Goal: Transaction & Acquisition: Purchase product/service

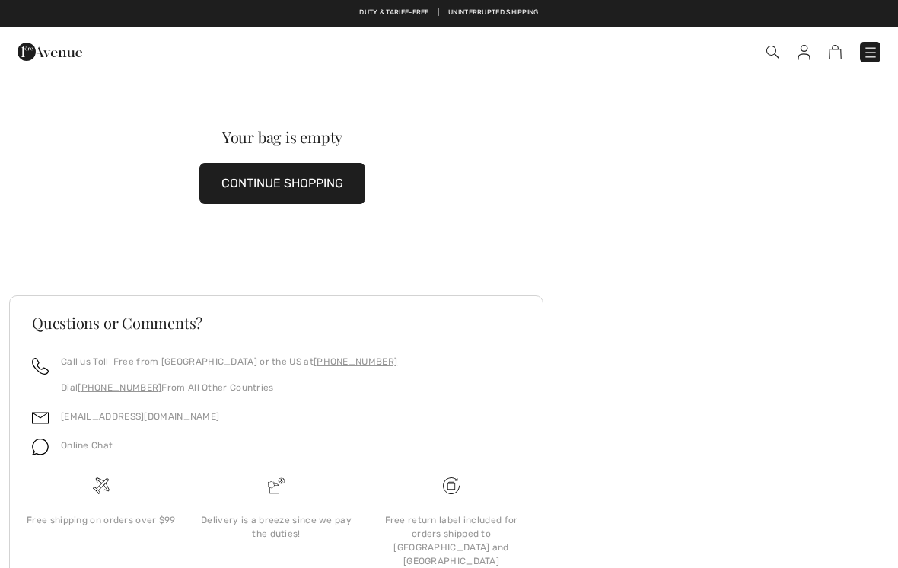
click at [312, 182] on button "CONTINUE SHOPPING" at bounding box center [282, 183] width 166 height 41
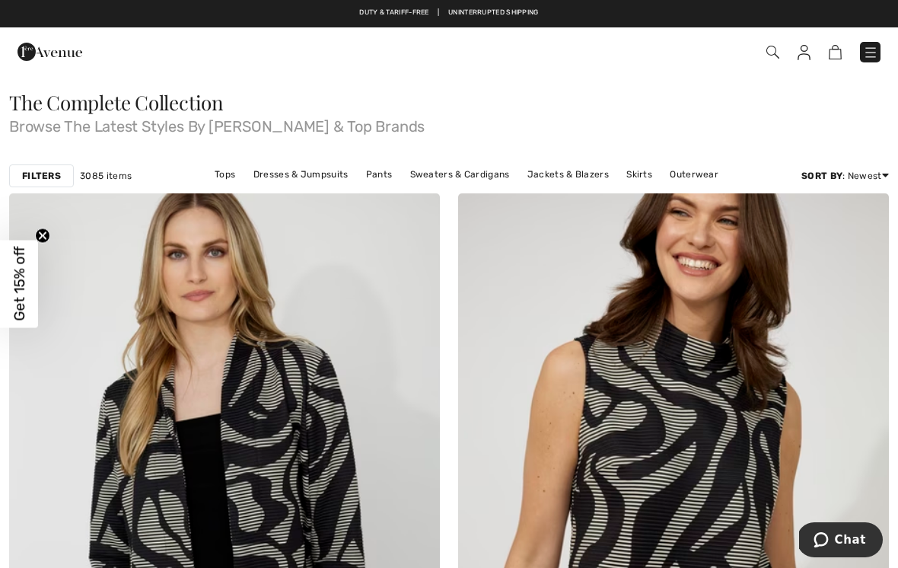
click at [466, 183] on link "Sweaters & Cardigans" at bounding box center [459, 174] width 115 height 20
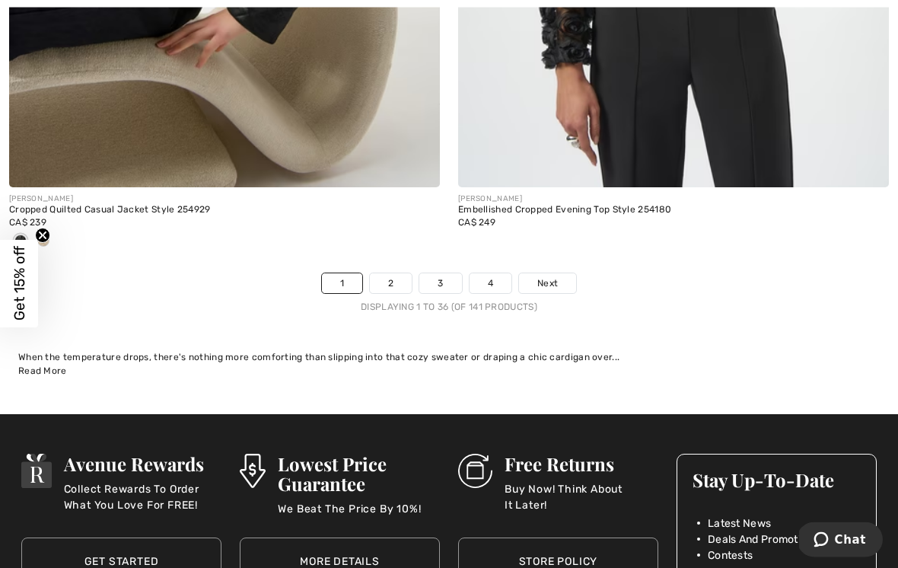
scroll to position [13238, 0]
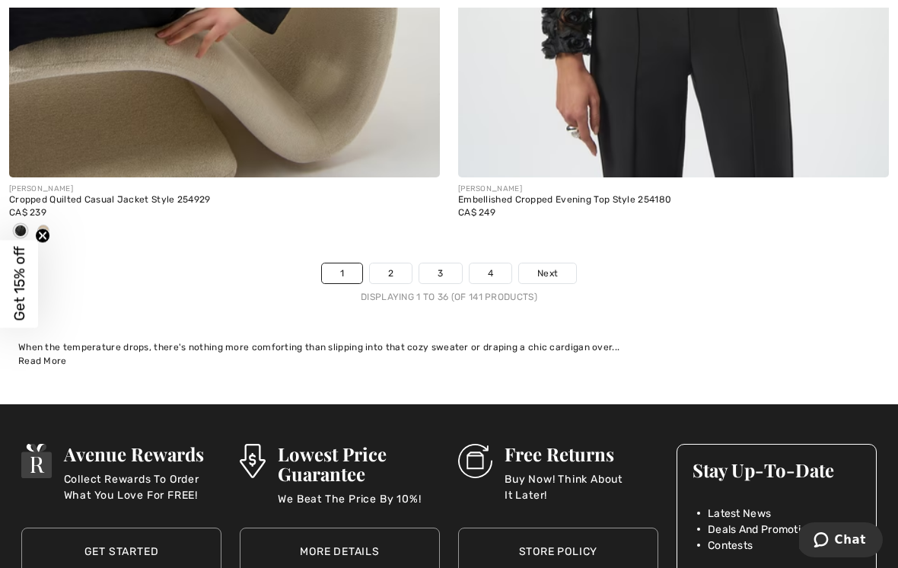
click at [567, 263] on link "Next" at bounding box center [547, 273] width 57 height 20
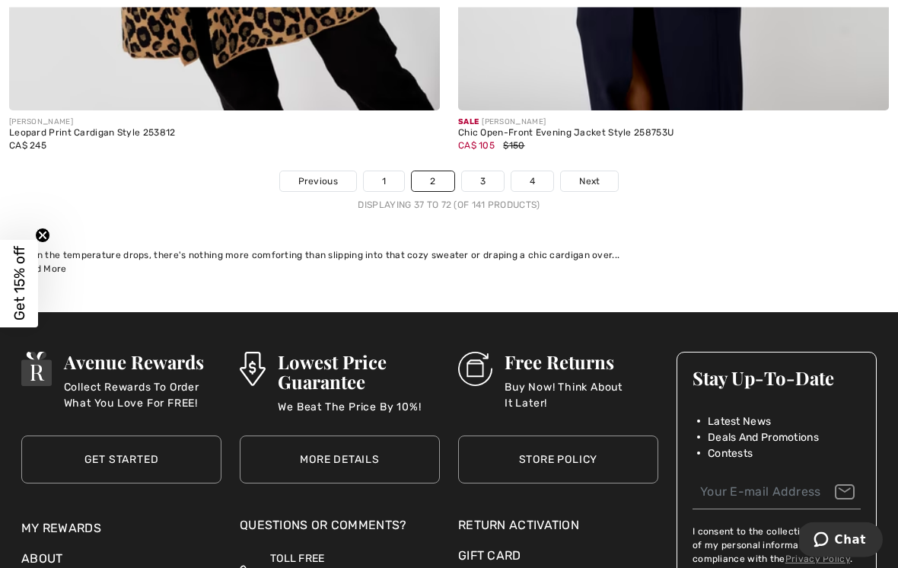
scroll to position [13282, 0]
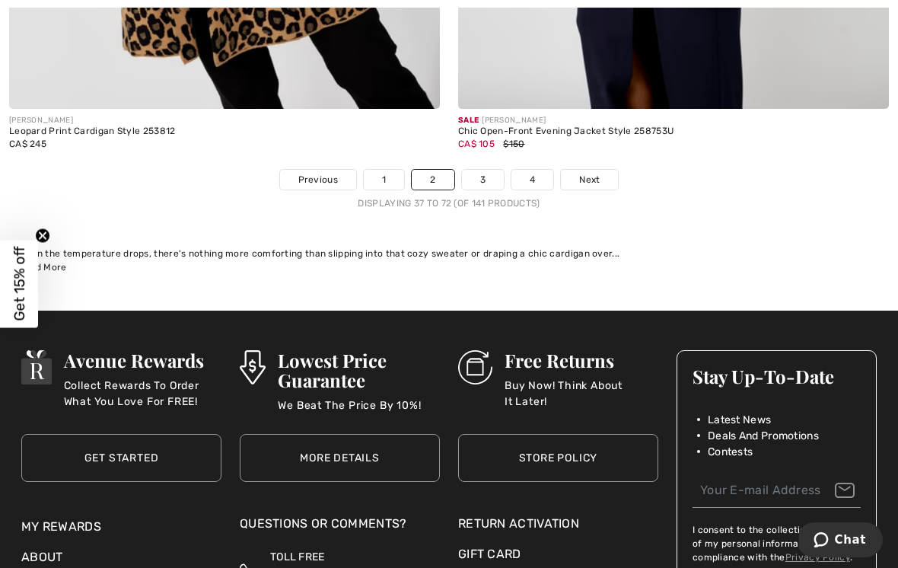
click at [488, 170] on link "3" at bounding box center [483, 180] width 42 height 20
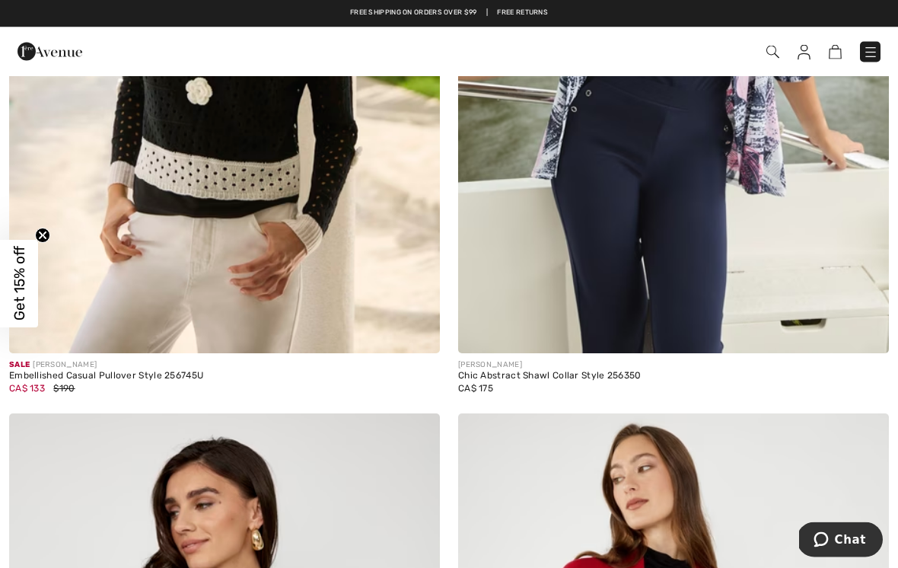
scroll to position [10098, 0]
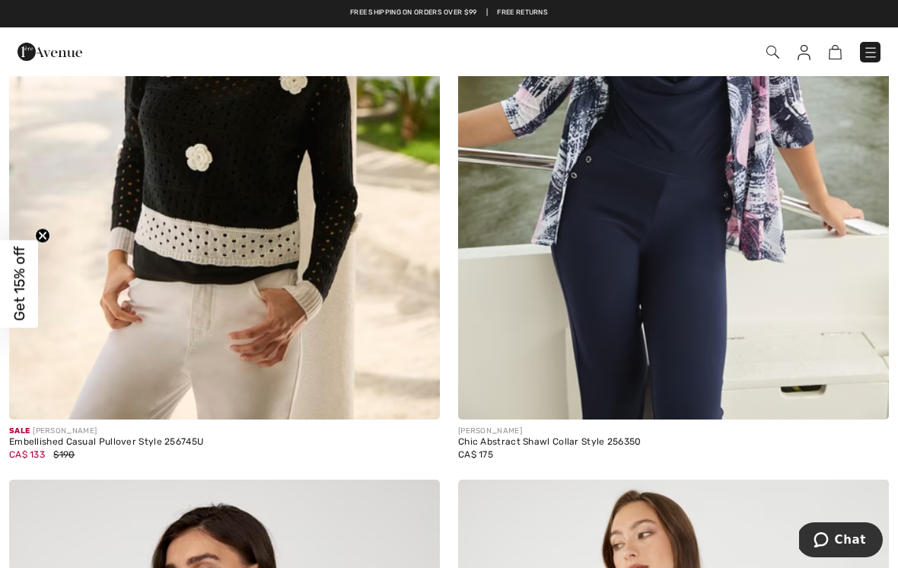
click at [861, 59] on link at bounding box center [870, 52] width 21 height 21
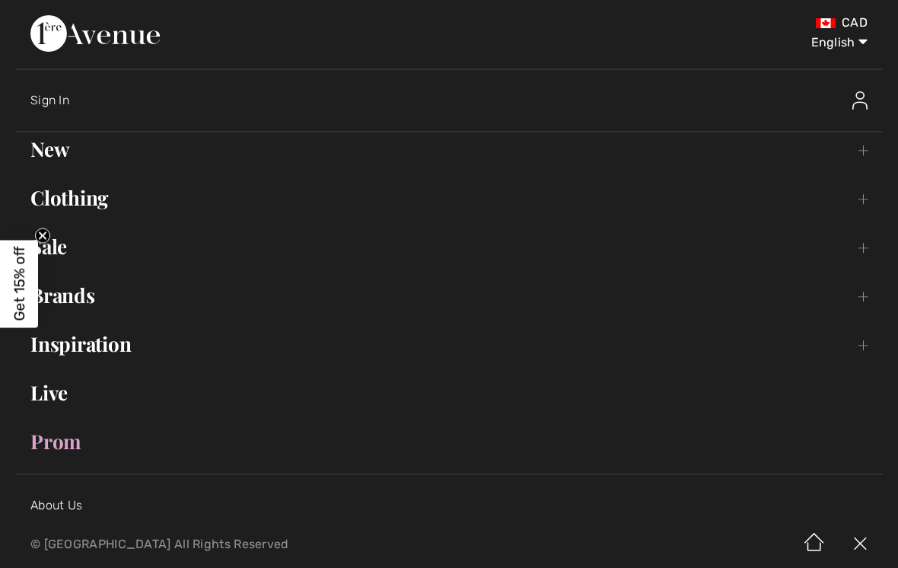
click at [89, 196] on link "Clothing Toggle submenu" at bounding box center [448, 197] width 867 height 33
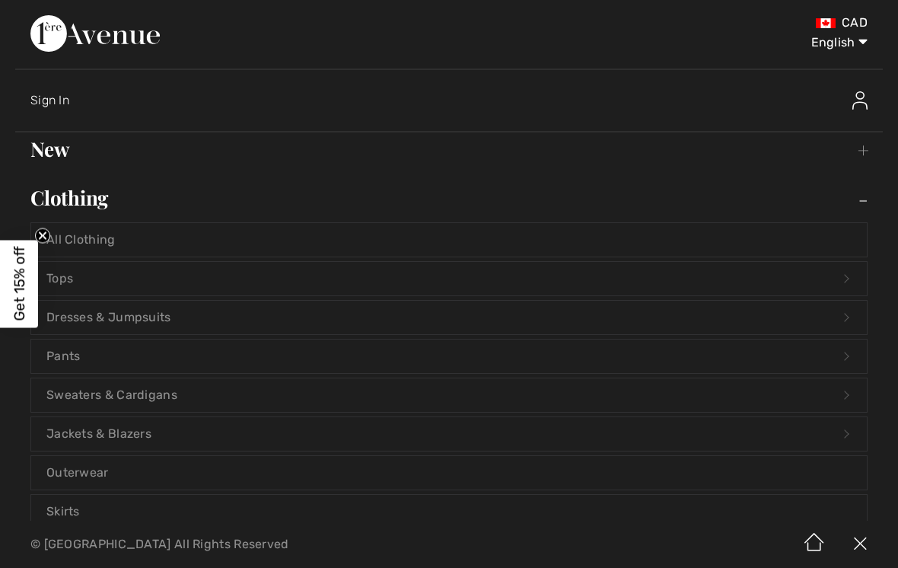
click at [179, 393] on link "Sweaters & Cardigans Open submenu" at bounding box center [448, 394] width 835 height 33
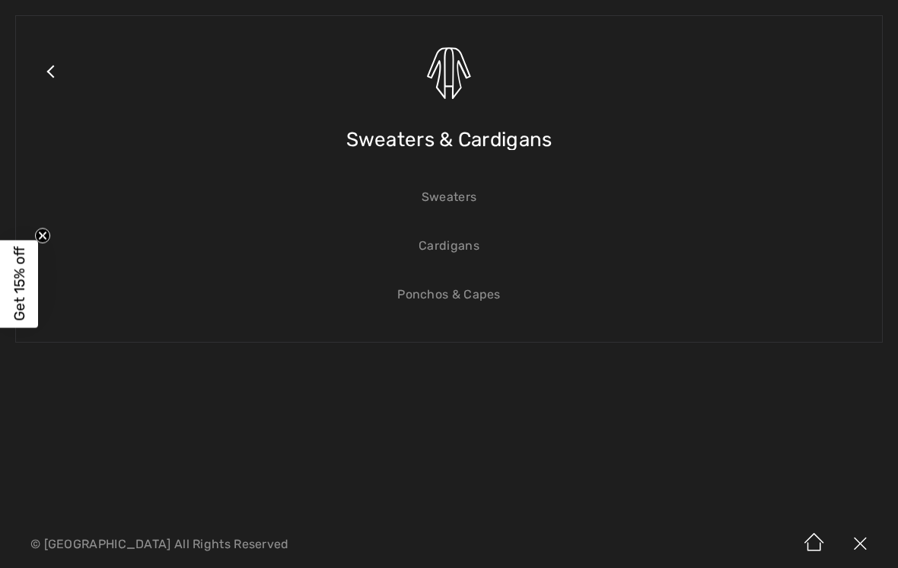
click at [466, 203] on link "Sweaters" at bounding box center [448, 196] width 835 height 33
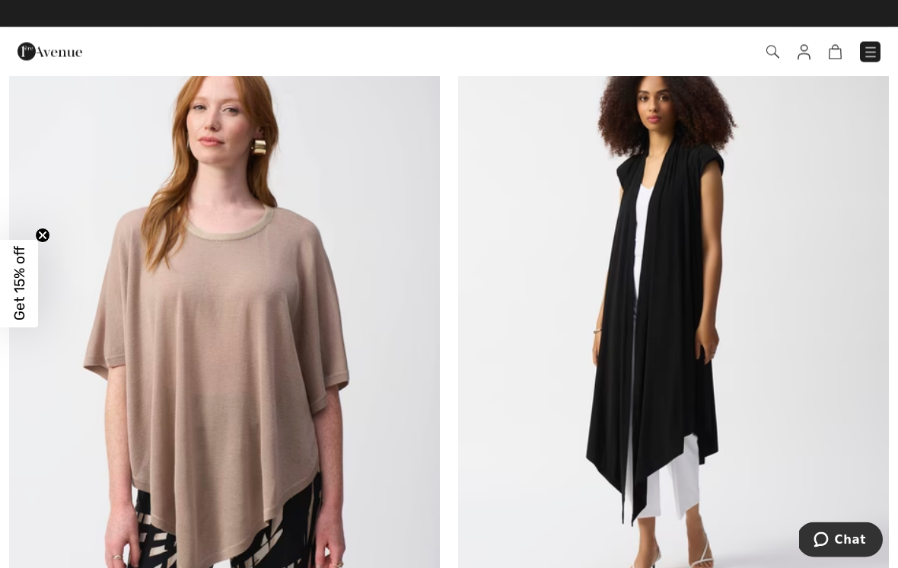
scroll to position [8259, 0]
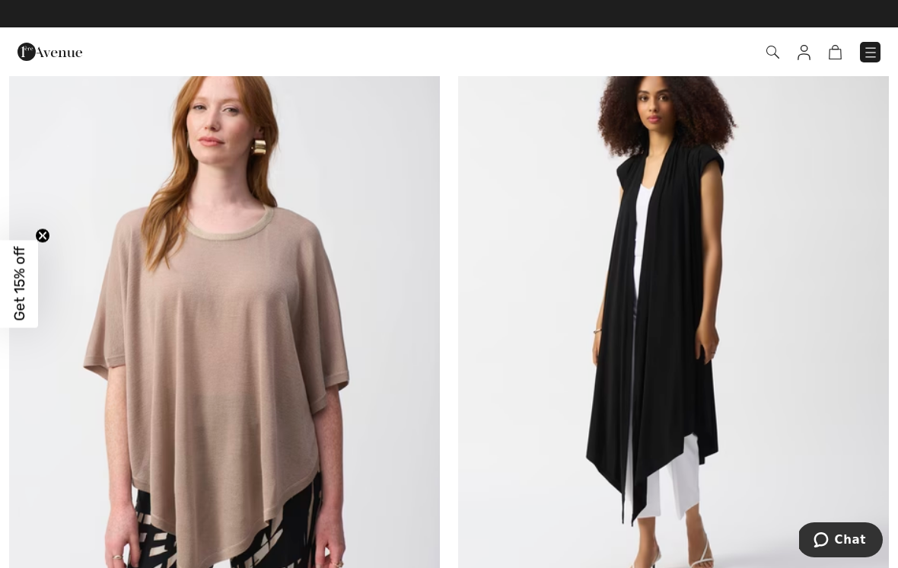
click at [875, 52] on img at bounding box center [870, 52] width 15 height 15
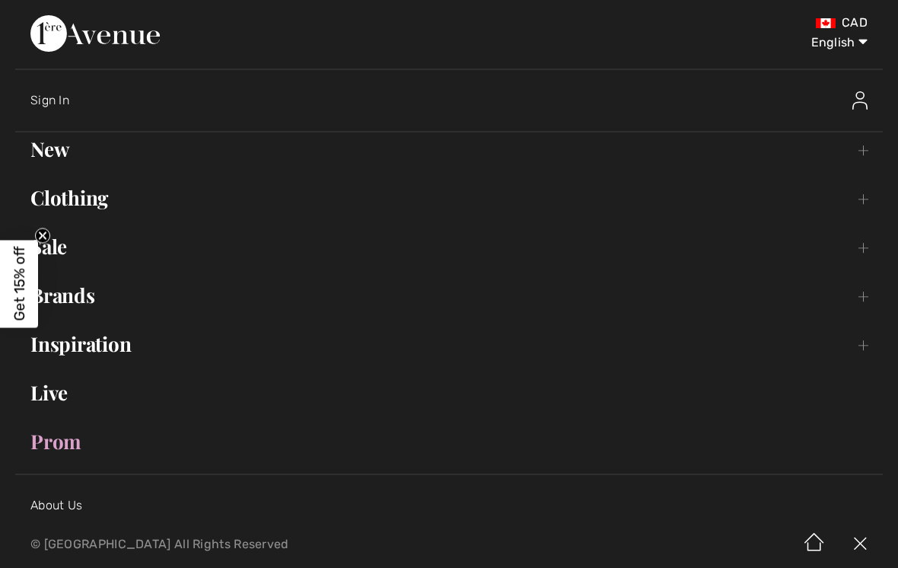
click at [110, 200] on link "Clothing Toggle submenu" at bounding box center [448, 197] width 867 height 33
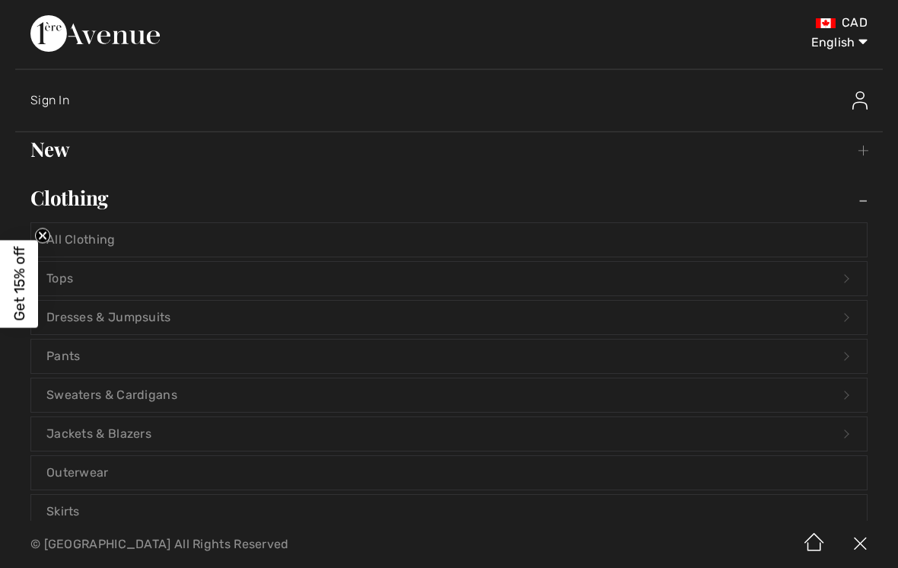
click at [186, 392] on link "Sweaters & Cardigans Open submenu" at bounding box center [448, 394] width 835 height 33
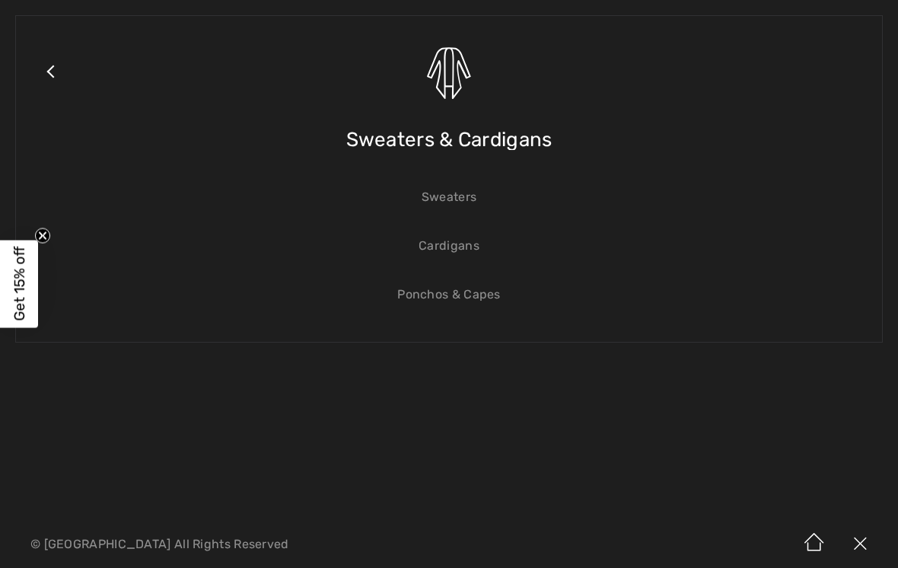
click at [474, 247] on link "Cardigans" at bounding box center [448, 245] width 835 height 33
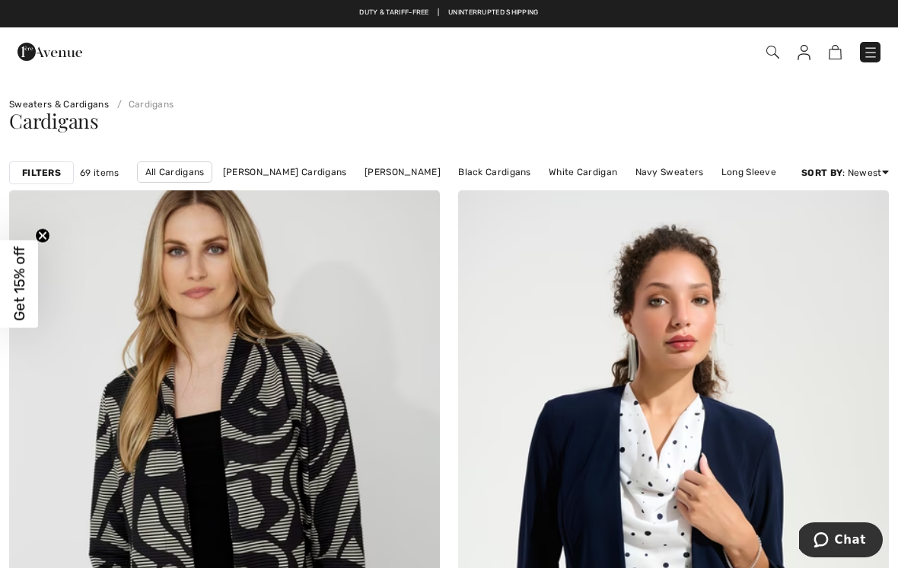
click at [539, 178] on link "Black Cardigans" at bounding box center [494, 172] width 88 height 20
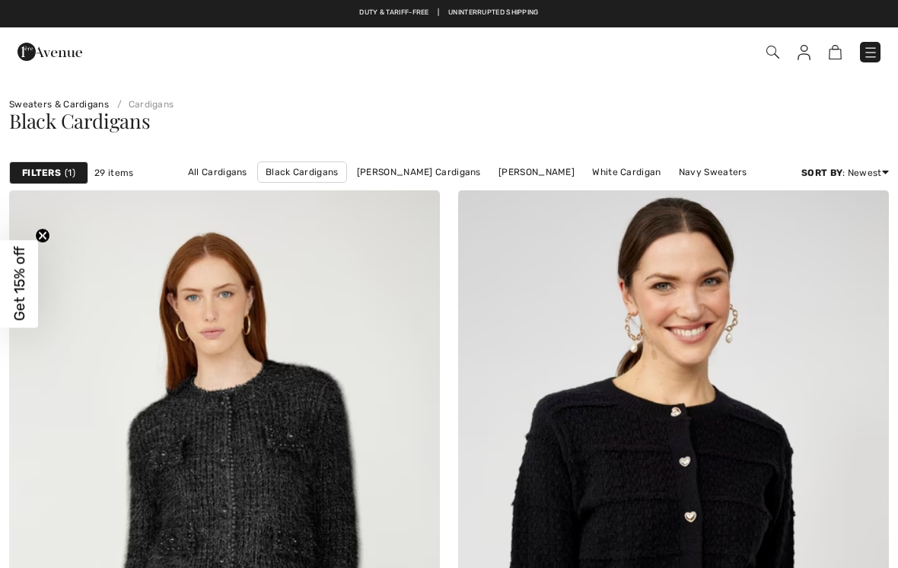
checkbox input "true"
click at [629, 181] on link "White Cardigan" at bounding box center [626, 172] width 84 height 20
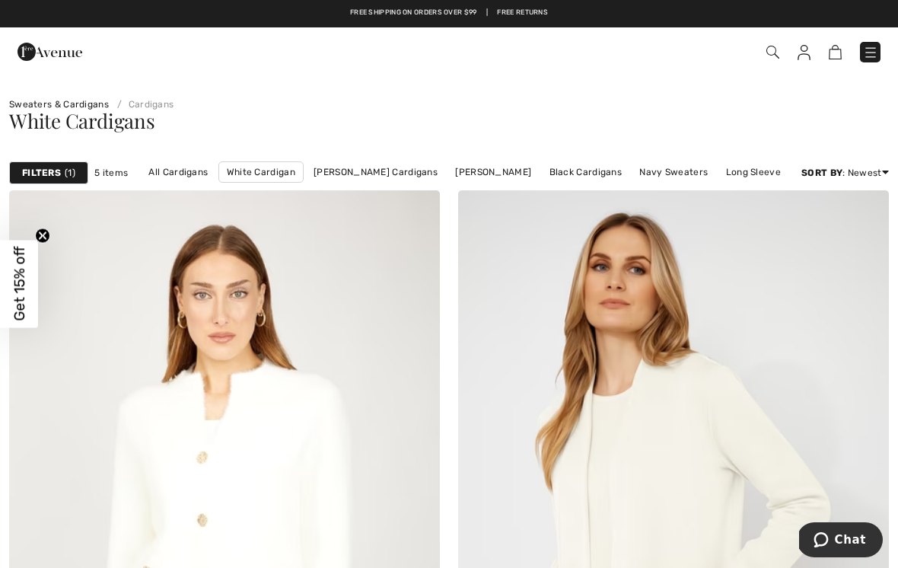
click at [867, 58] on img at bounding box center [870, 52] width 15 height 15
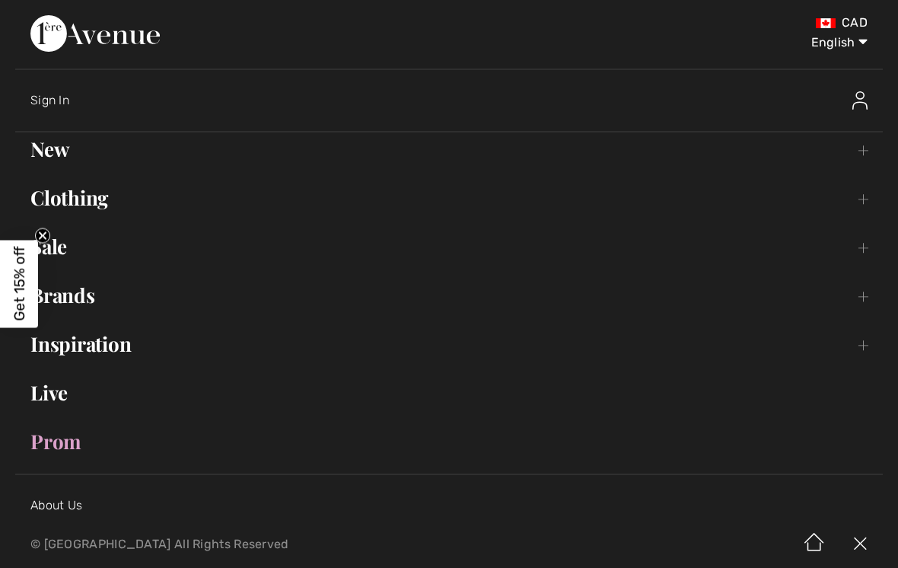
click at [106, 196] on link "Clothing Toggle submenu" at bounding box center [448, 197] width 867 height 33
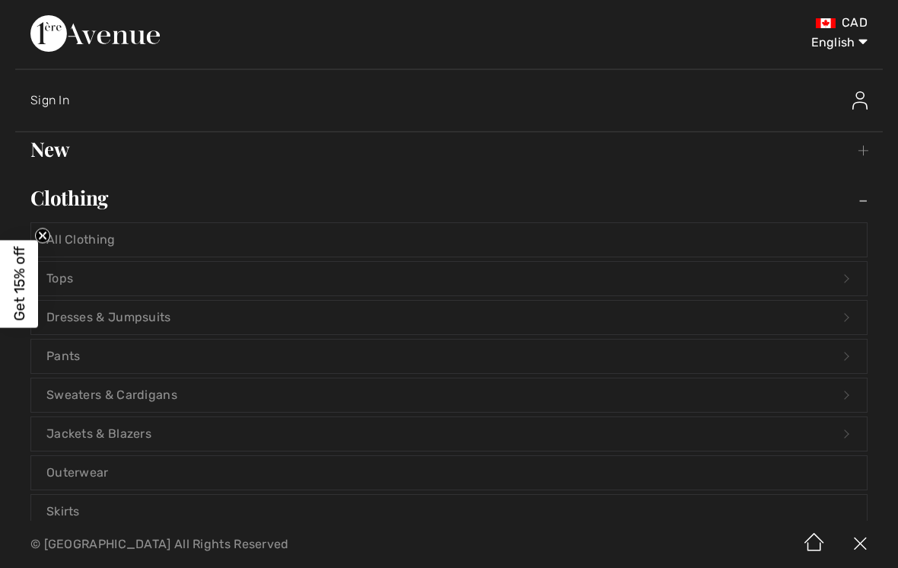
click at [165, 396] on link "Sweaters & Cardigans Open submenu" at bounding box center [448, 394] width 835 height 33
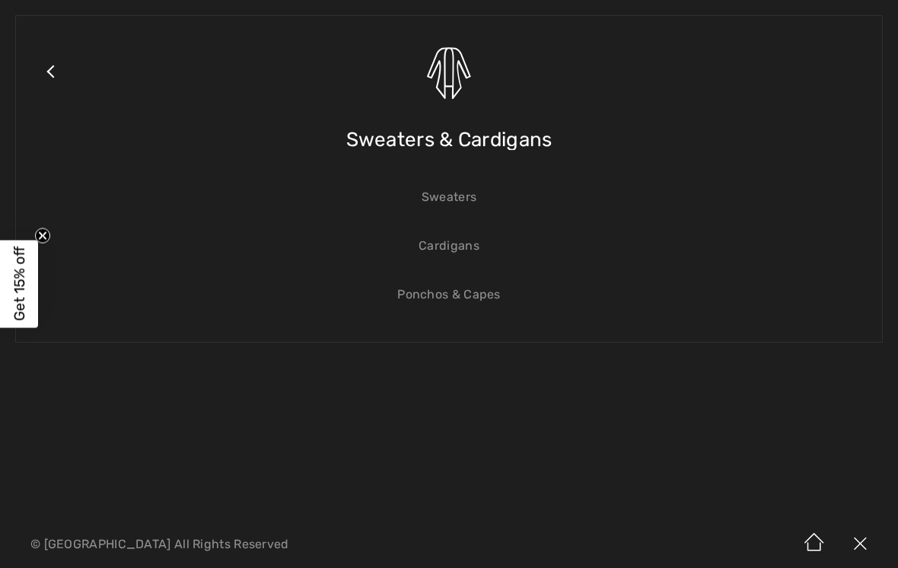
click at [508, 136] on span "Sweaters & Cardigans" at bounding box center [449, 140] width 206 height 54
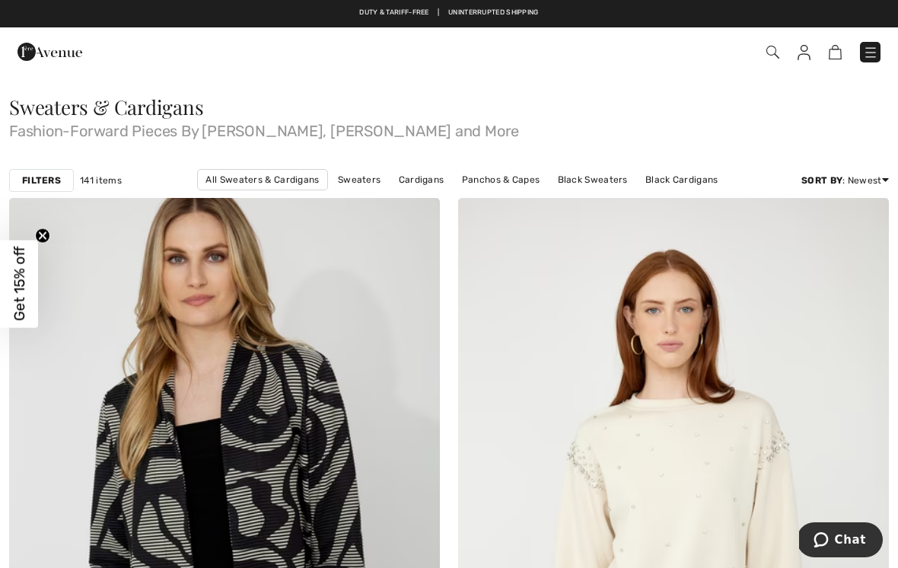
click at [409, 190] on link "[PERSON_NAME] Sweaters" at bounding box center [340, 200] width 137 height 20
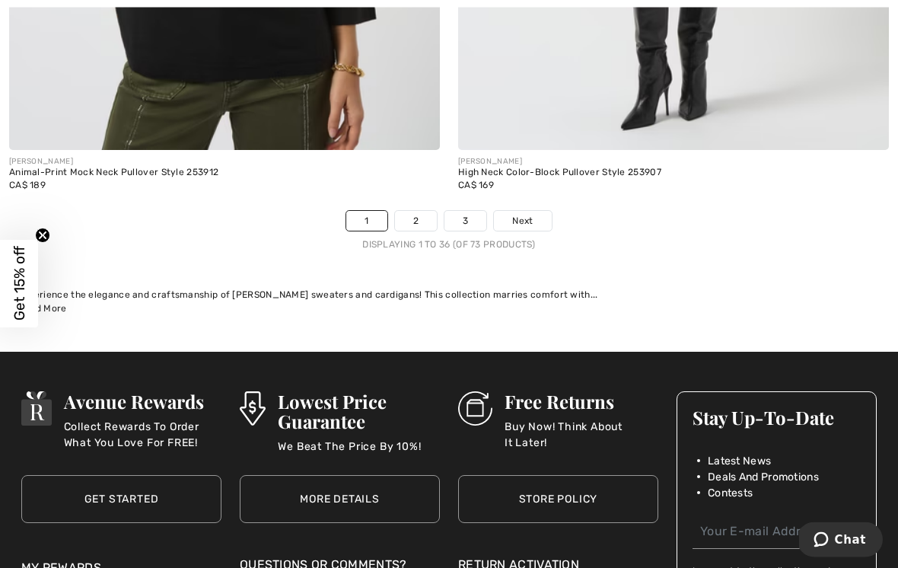
scroll to position [13283, 0]
click at [422, 216] on link "2" at bounding box center [416, 221] width 42 height 20
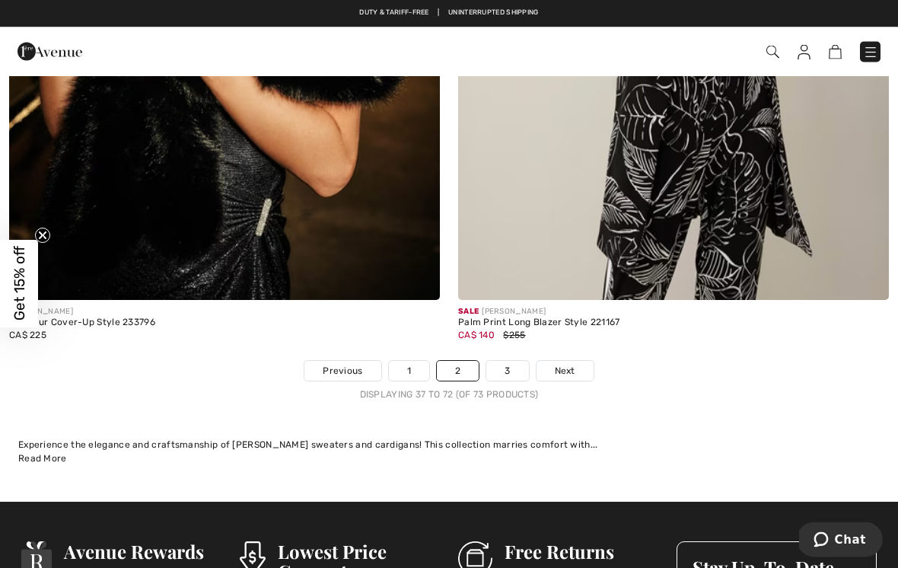
scroll to position [13095, 0]
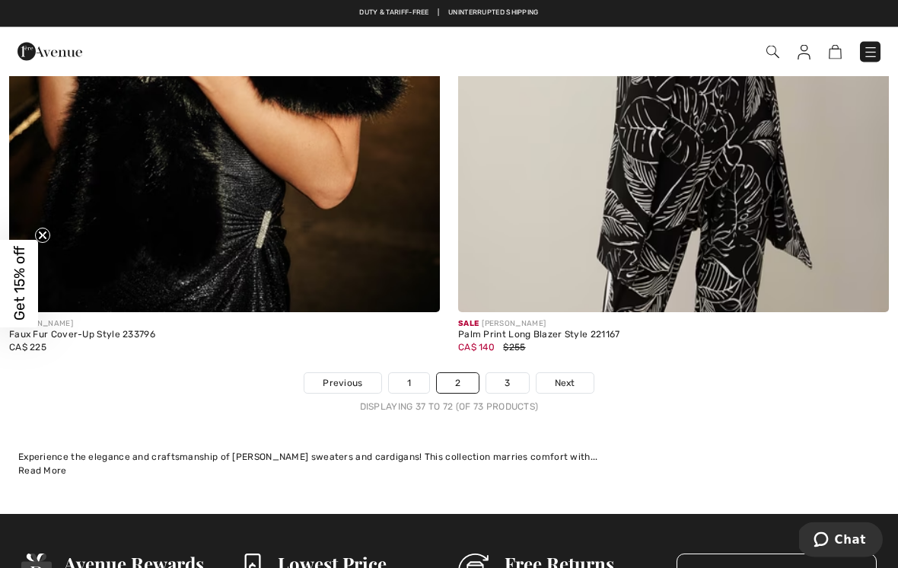
click at [583, 374] on link "Next" at bounding box center [564, 384] width 57 height 20
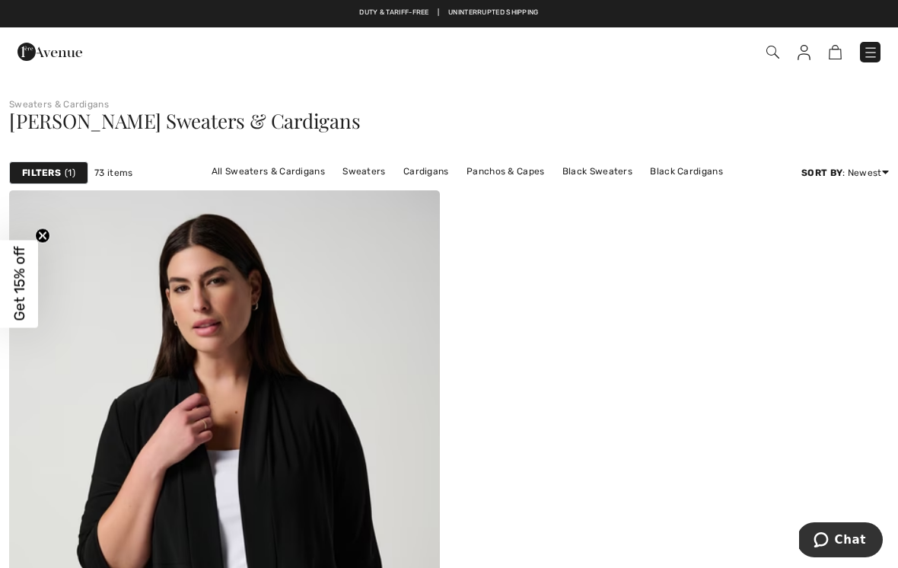
click at [875, 56] on img at bounding box center [870, 52] width 15 height 15
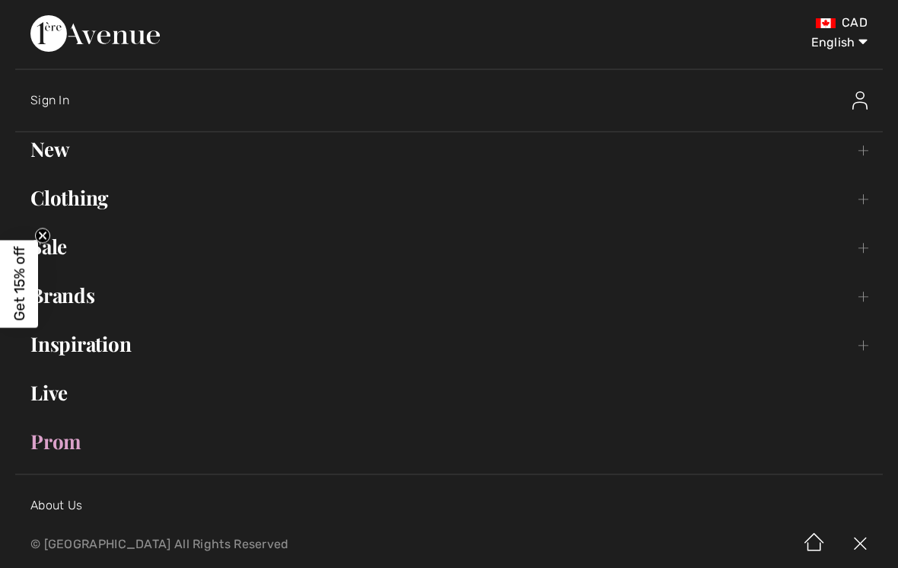
click at [113, 210] on link "Clothing Toggle submenu" at bounding box center [448, 197] width 867 height 33
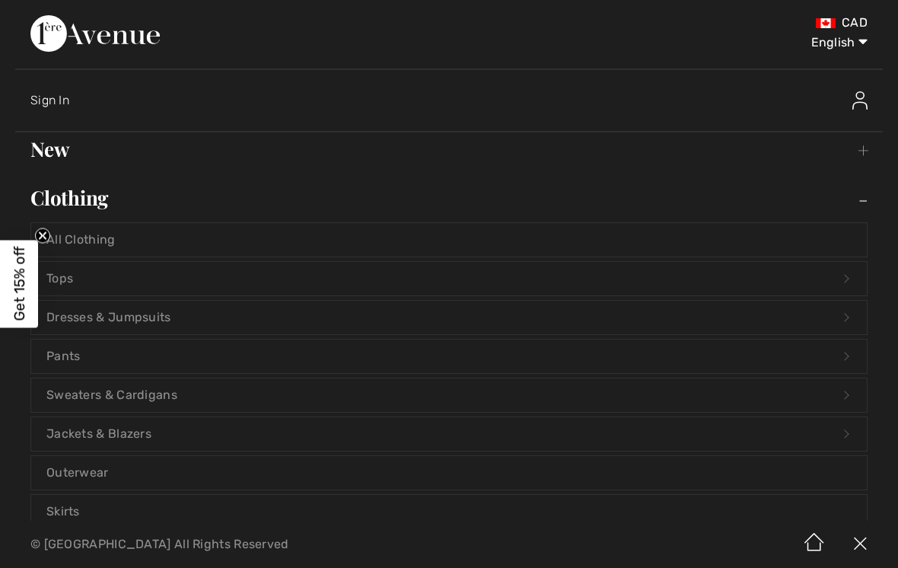
click at [210, 278] on link "Tops Open submenu" at bounding box center [448, 278] width 835 height 33
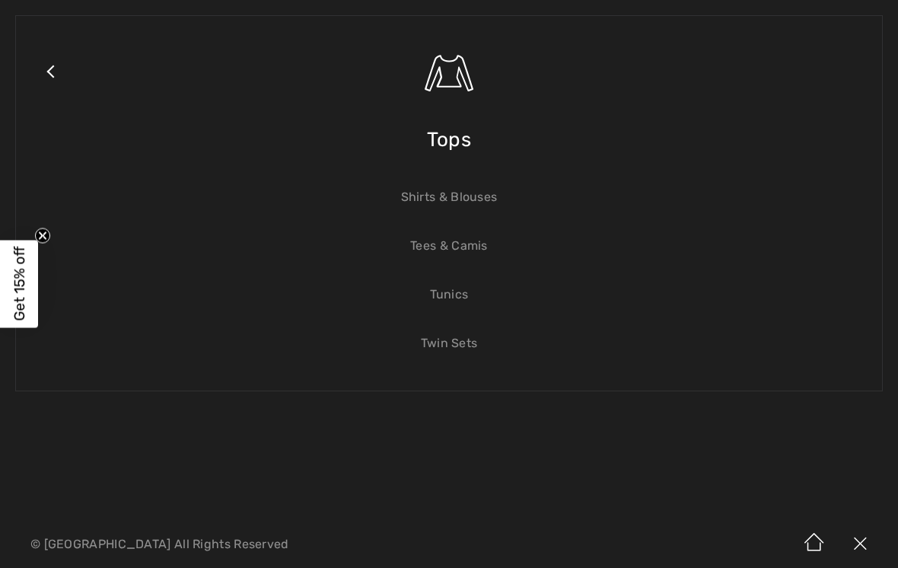
click at [47, 79] on link "Close submenu" at bounding box center [50, 90] width 38 height 119
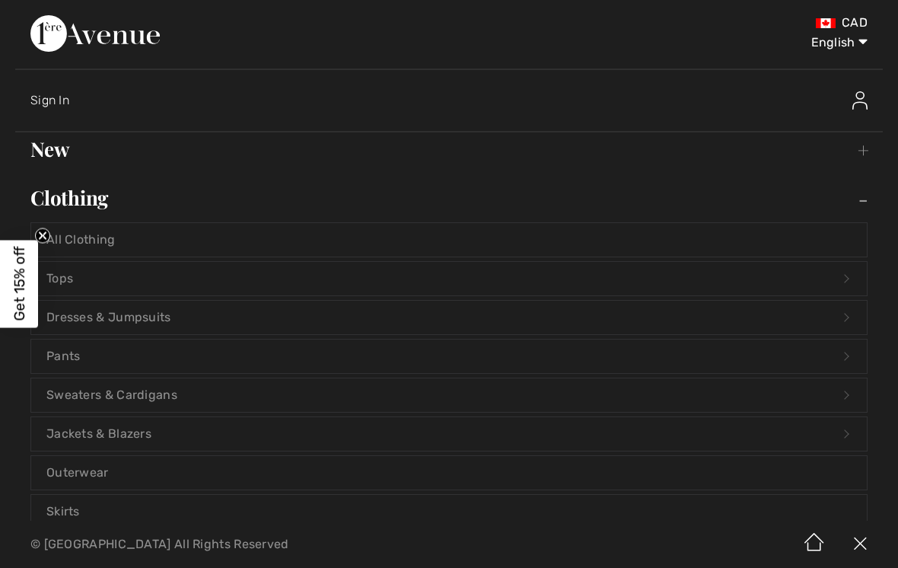
click at [123, 202] on link "Clothing Toggle submenu" at bounding box center [448, 197] width 867 height 33
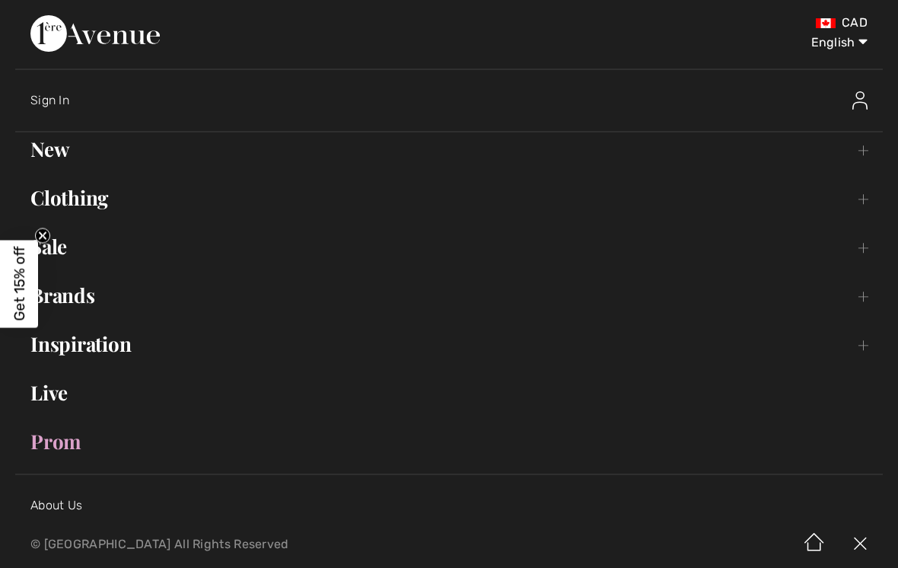
click at [116, 198] on link "Clothing Toggle submenu" at bounding box center [448, 197] width 867 height 33
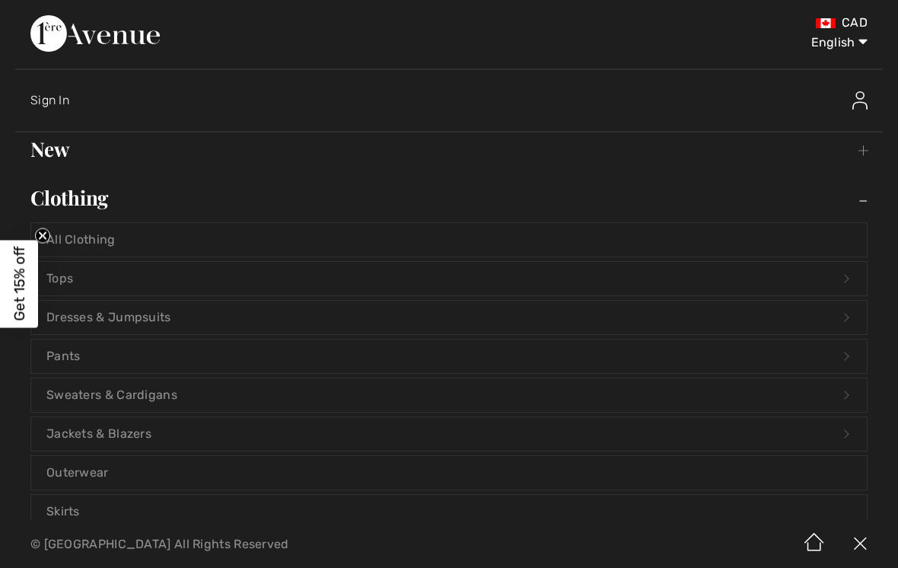
click at [137, 243] on link "All Clothing" at bounding box center [448, 239] width 835 height 33
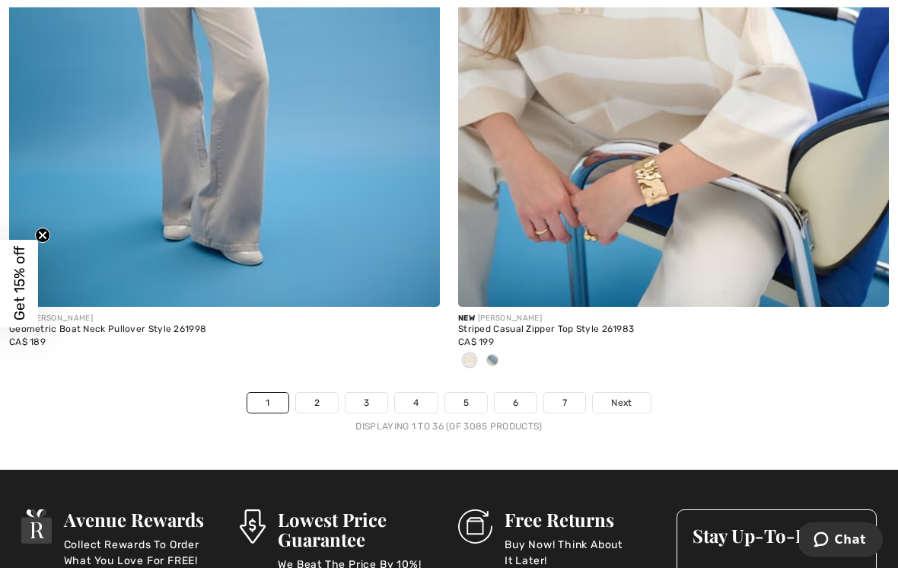
scroll to position [13012, 0]
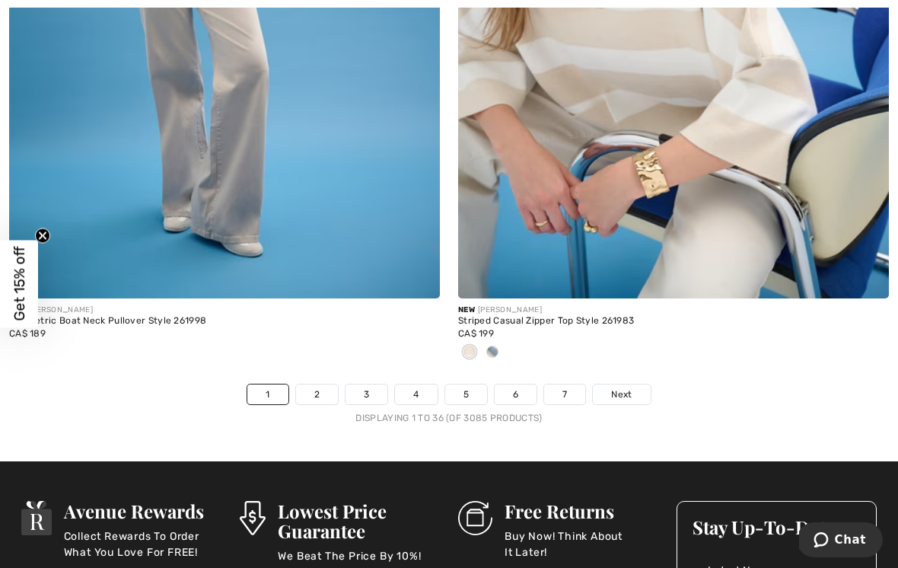
click at [631, 390] on span "Next" at bounding box center [621, 394] width 21 height 14
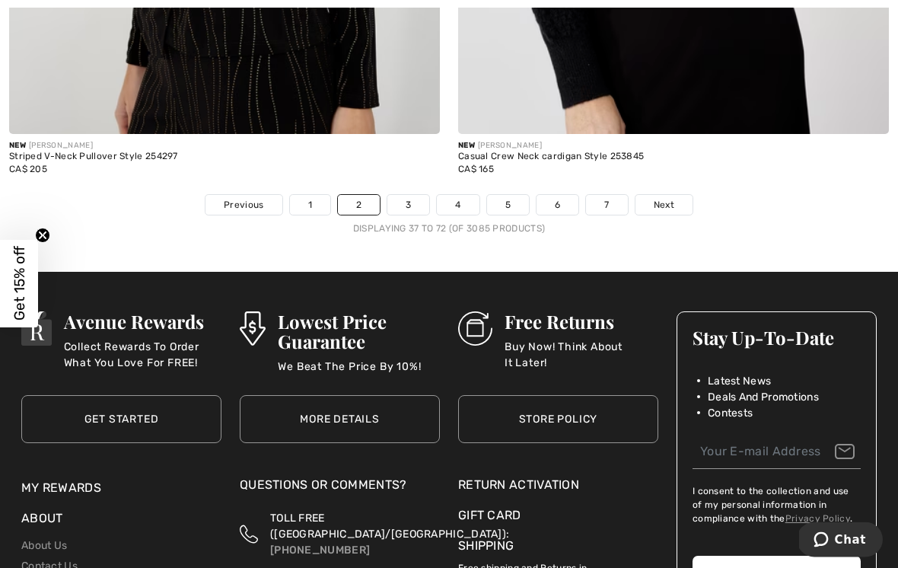
scroll to position [13327, 0]
click at [667, 200] on span "Next" at bounding box center [664, 205] width 21 height 14
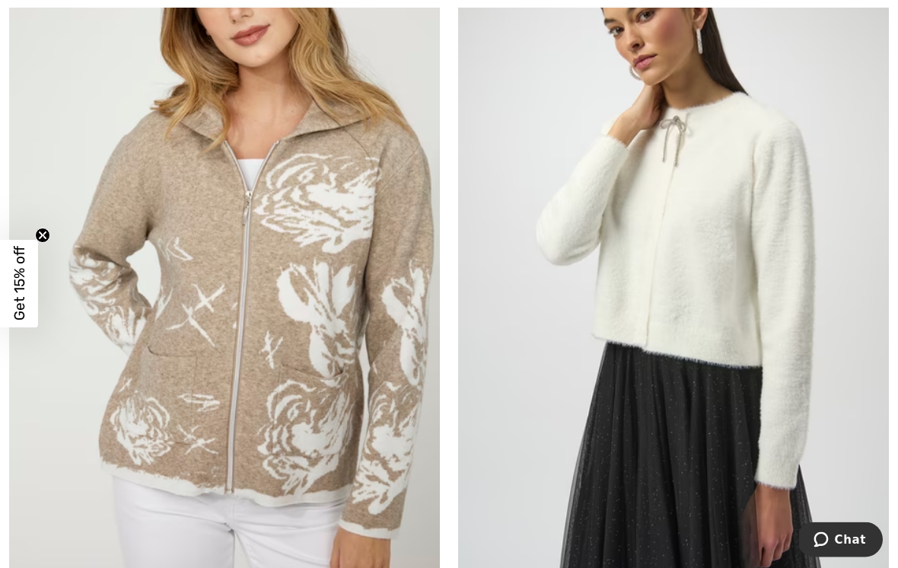
scroll to position [11300, 0]
click at [727, 323] on img at bounding box center [673, 251] width 431 height 646
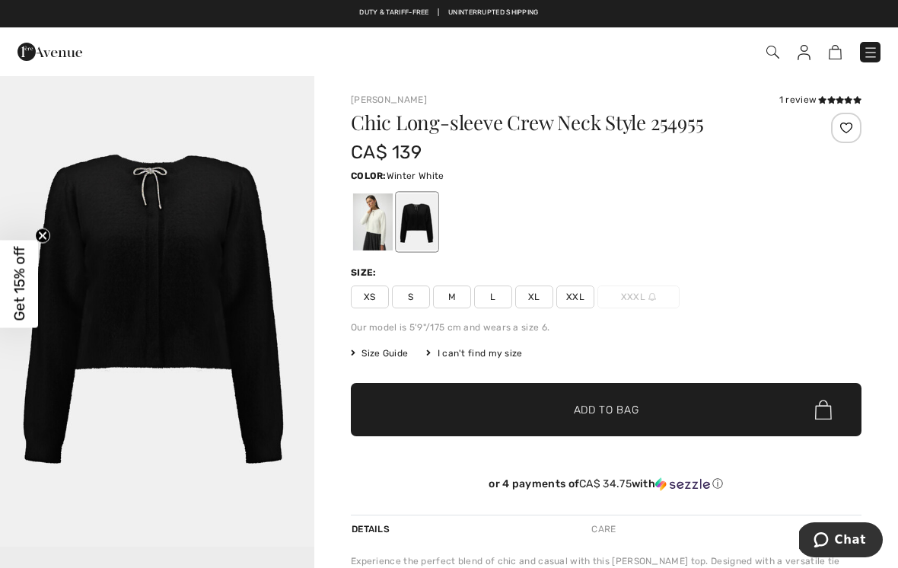
click at [377, 240] on div at bounding box center [373, 221] width 40 height 57
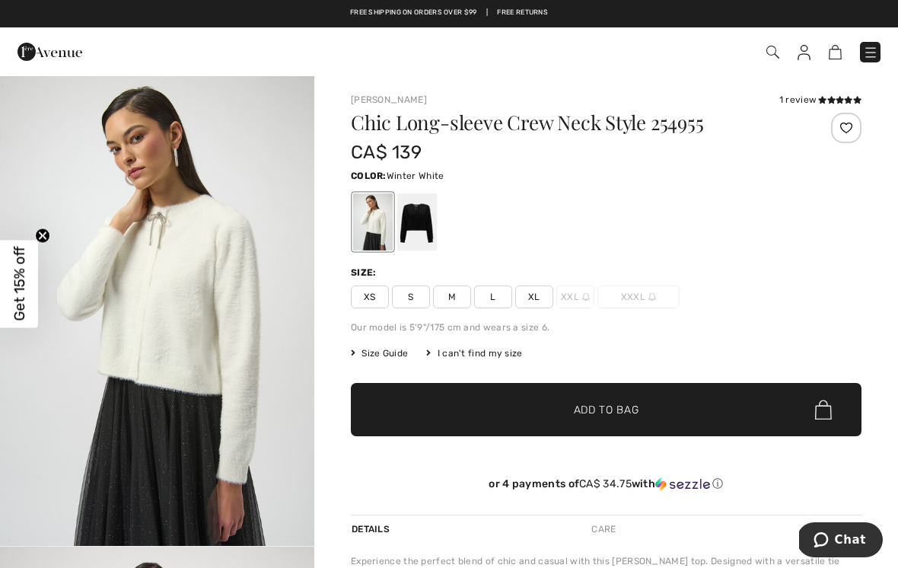
click at [496, 304] on span "L" at bounding box center [493, 296] width 38 height 23
click at [562, 409] on span "✔ Added to Bag" at bounding box center [583, 410] width 93 height 16
